Goal: Task Accomplishment & Management: Use online tool/utility

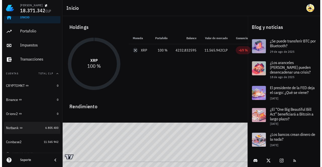
scroll to position [13, 0]
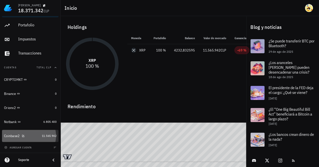
click at [34, 134] on div "Coinbase2" at bounding box center [22, 136] width 36 height 5
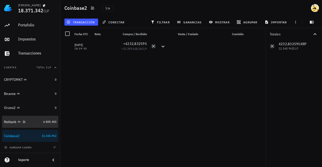
click at [33, 123] on div "Notbank" at bounding box center [22, 122] width 37 height 5
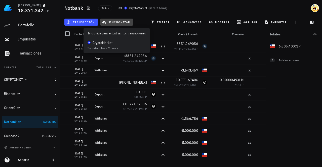
click at [114, 23] on span "sincronizar" at bounding box center [116, 22] width 27 height 4
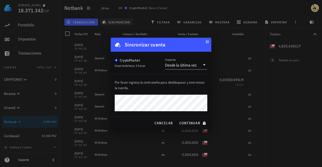
click at [177, 119] on button "continuar" at bounding box center [193, 123] width 32 height 9
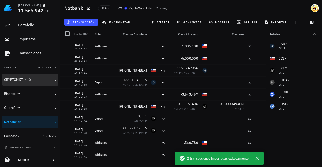
click at [32, 79] on div "CRYPTOMKT" at bounding box center [28, 80] width 49 height 5
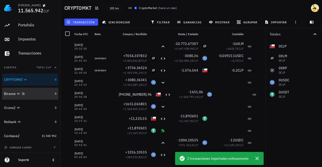
click at [39, 92] on div "Binance" at bounding box center [28, 94] width 49 height 5
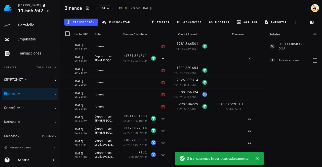
click at [298, 63] on div "Totales en cero" at bounding box center [293, 60] width 29 height 11
click at [317, 61] on div at bounding box center [315, 60] width 9 height 9
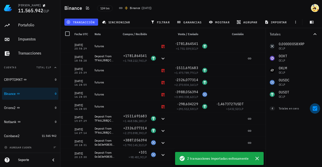
click at [316, 110] on div at bounding box center [315, 109] width 9 height 9
checkbox input "false"
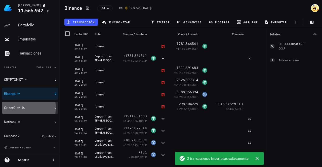
click at [28, 109] on div "Orionx2" at bounding box center [28, 108] width 49 height 5
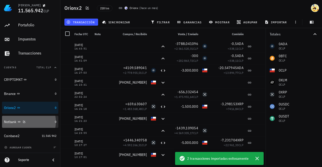
click at [41, 123] on div "Notbank" at bounding box center [28, 122] width 49 height 5
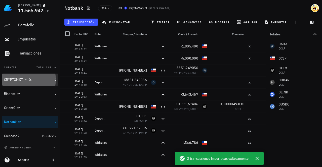
click at [35, 78] on div "CRYPTOMKT" at bounding box center [28, 80] width 49 height 5
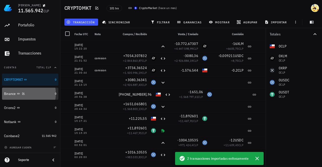
click at [33, 94] on div "Binance" at bounding box center [28, 94] width 49 height 5
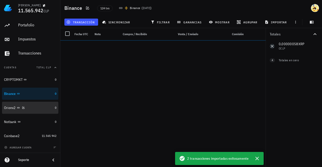
click at [34, 107] on div "Orionx2" at bounding box center [28, 108] width 49 height 5
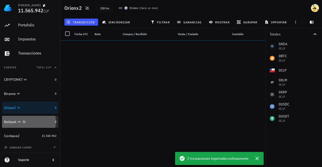
click at [37, 123] on div "Notbank" at bounding box center [28, 122] width 49 height 5
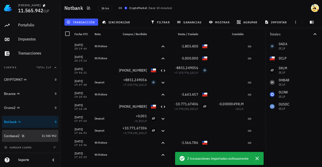
click at [32, 138] on div "Coinbase2" at bounding box center [22, 136] width 36 height 5
